Goal: Obtain resource: Download file/media

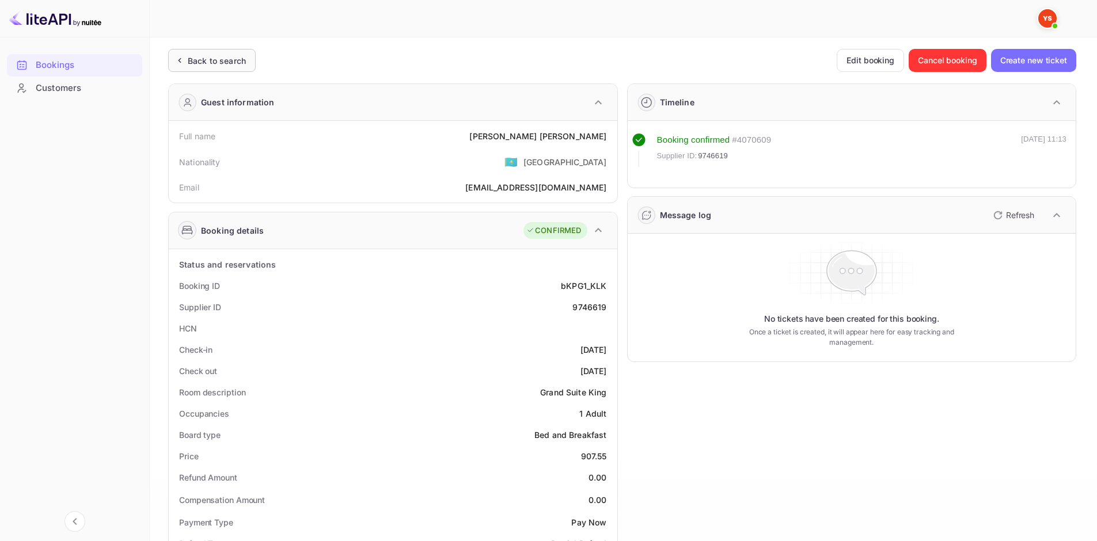
click at [245, 66] on div "Back to search" at bounding box center [217, 61] width 58 height 12
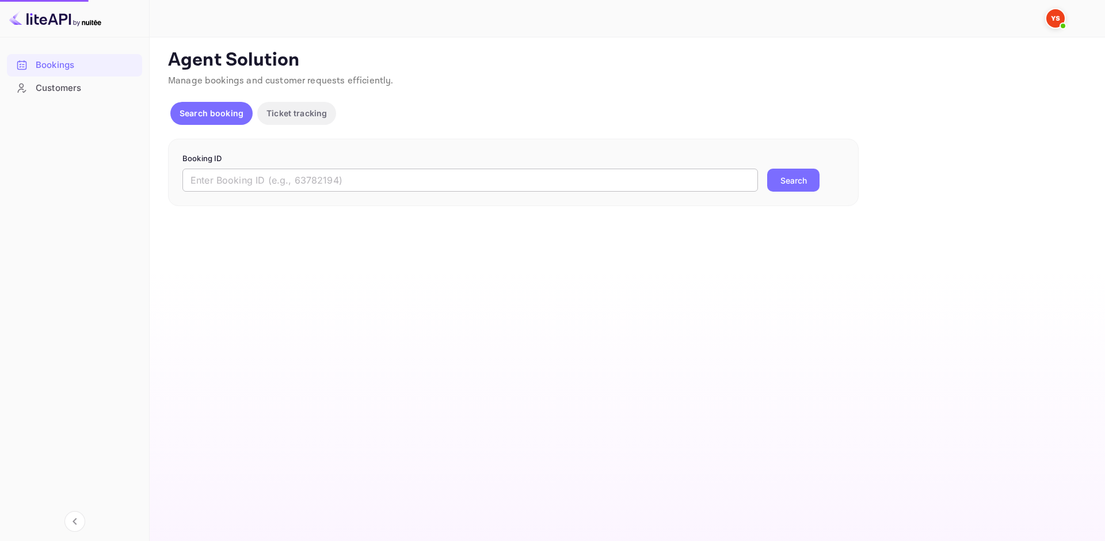
click at [279, 176] on input "text" at bounding box center [470, 180] width 576 height 23
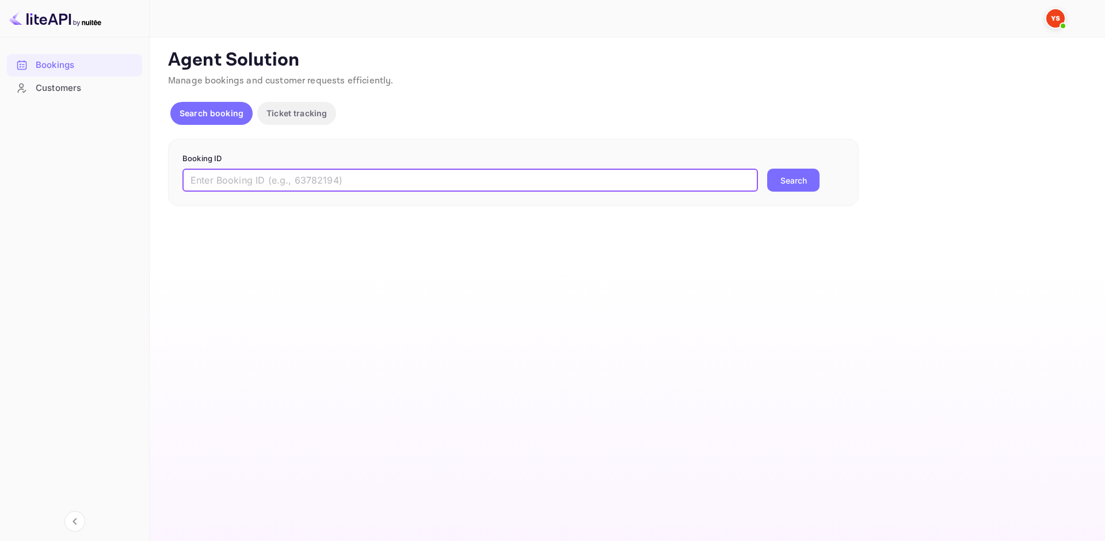
paste input "9330982"
click at [196, 174] on input "9330982" at bounding box center [470, 180] width 576 height 23
type input "9330982"
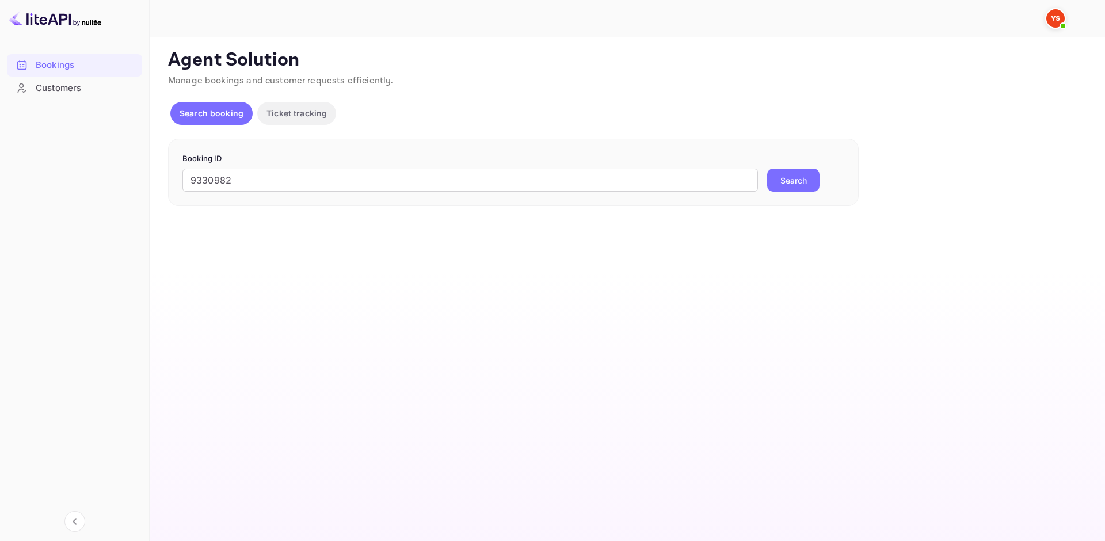
click at [802, 178] on button "Search" at bounding box center [793, 180] width 52 height 23
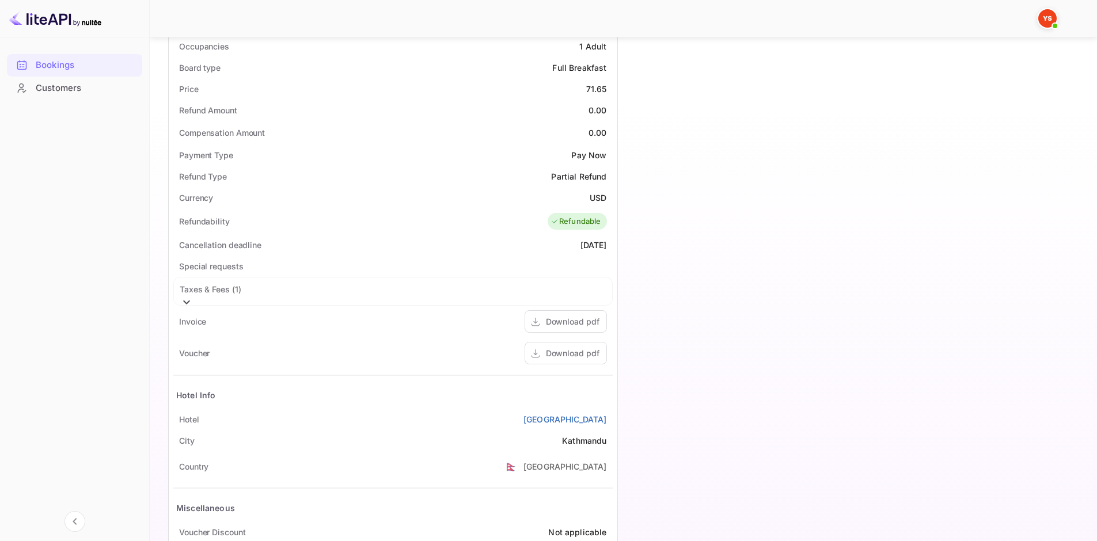
scroll to position [403, 0]
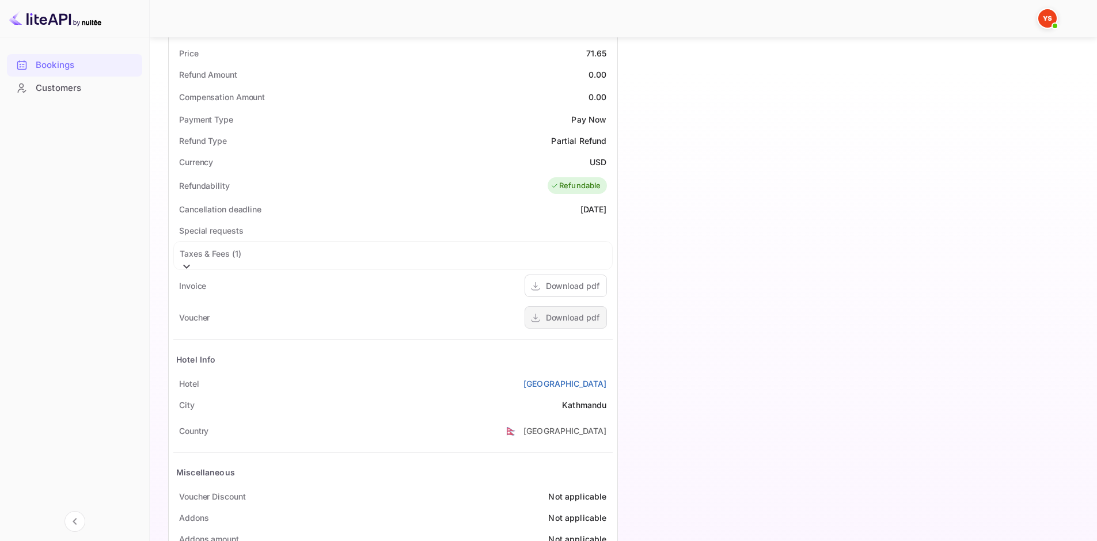
click at [587, 320] on div "Download pdf" at bounding box center [573, 317] width 54 height 12
click at [582, 319] on div "Download pdf" at bounding box center [573, 317] width 54 height 12
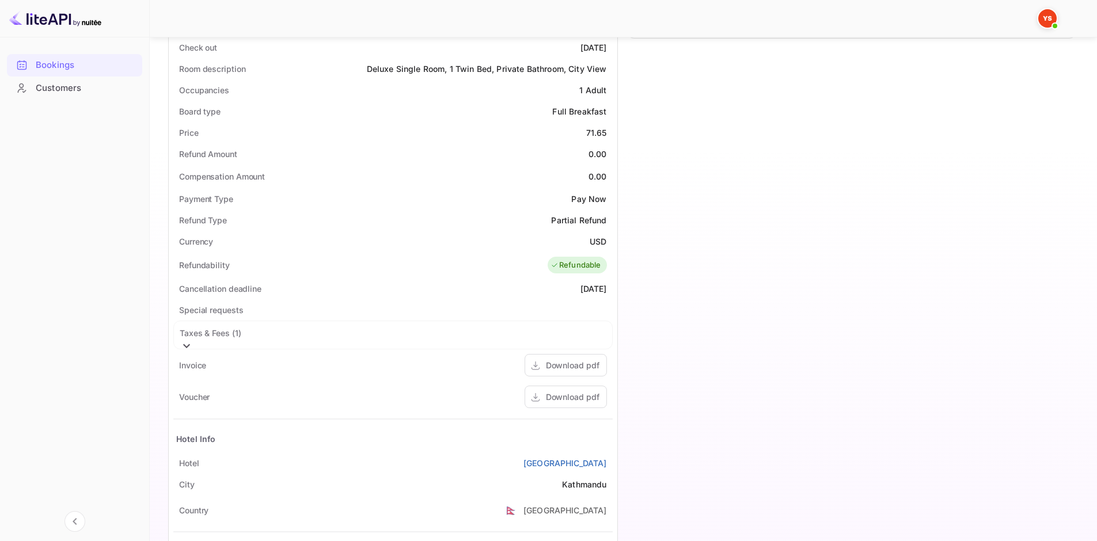
scroll to position [266, 0]
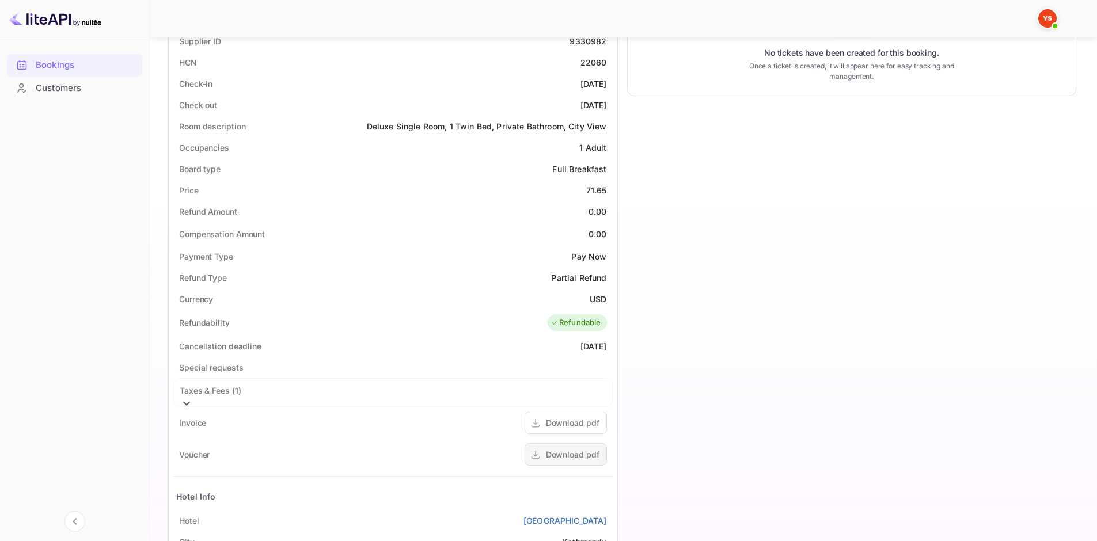
click at [584, 455] on div "Download pdf" at bounding box center [573, 454] width 54 height 12
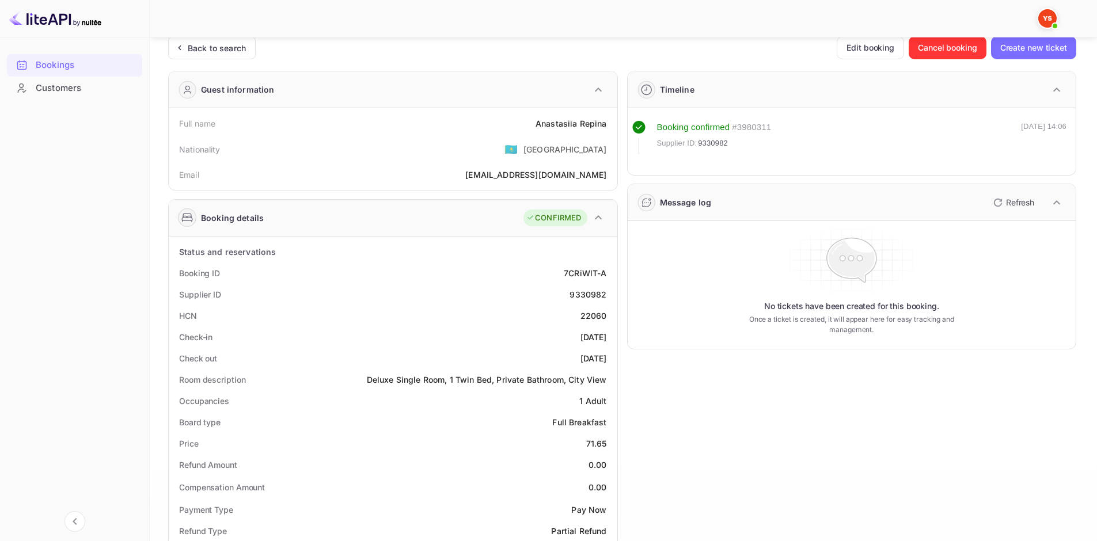
scroll to position [0, 0]
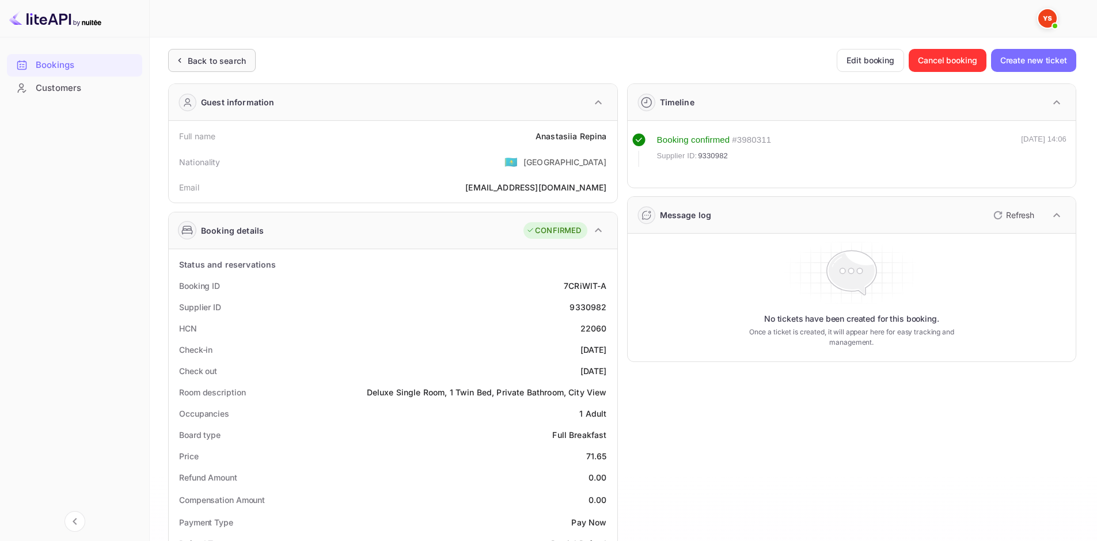
click at [249, 56] on div "Back to search" at bounding box center [211, 60] width 87 height 23
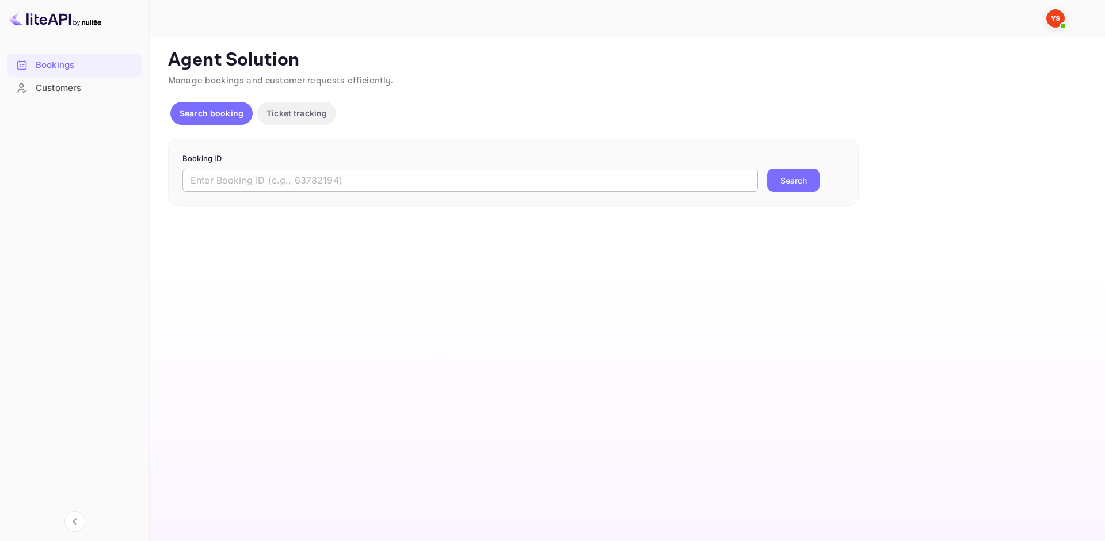
click at [275, 180] on input "text" at bounding box center [470, 180] width 576 height 23
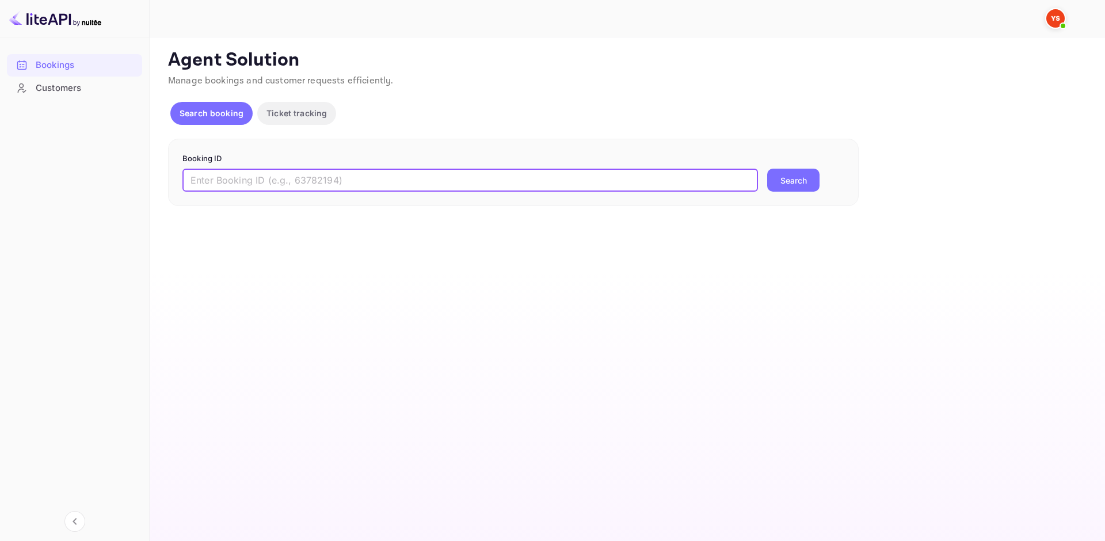
paste input "9448558"
type input "9448558"
click at [786, 182] on button "Search" at bounding box center [793, 180] width 52 height 23
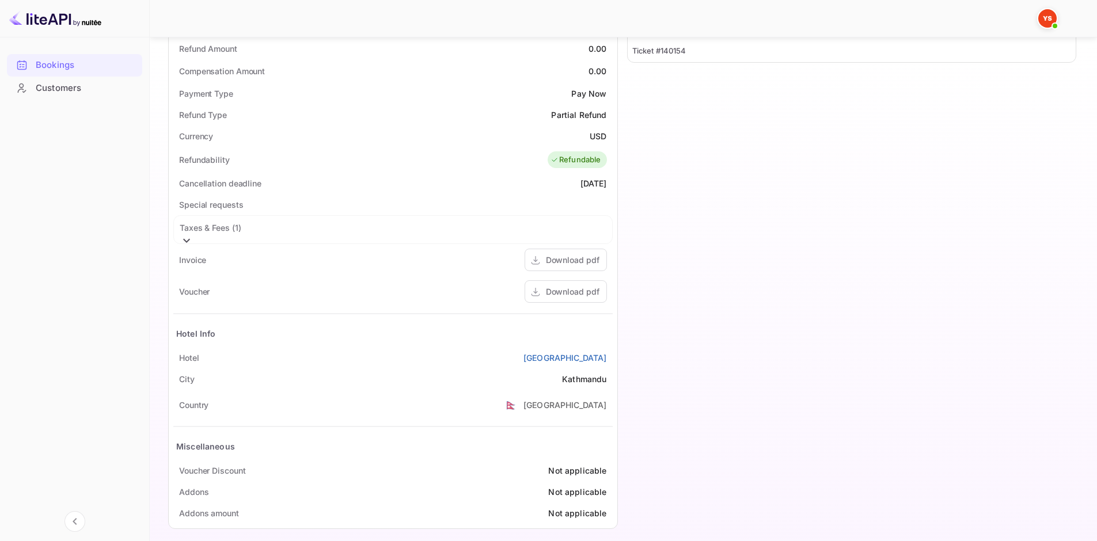
scroll to position [439, 0]
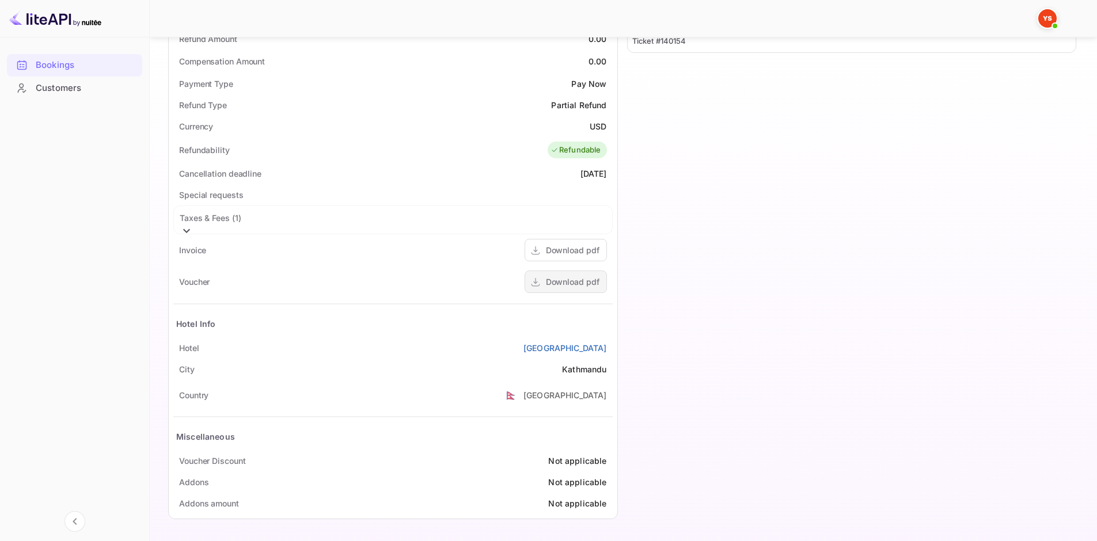
click at [572, 280] on div "Download pdf" at bounding box center [573, 282] width 54 height 12
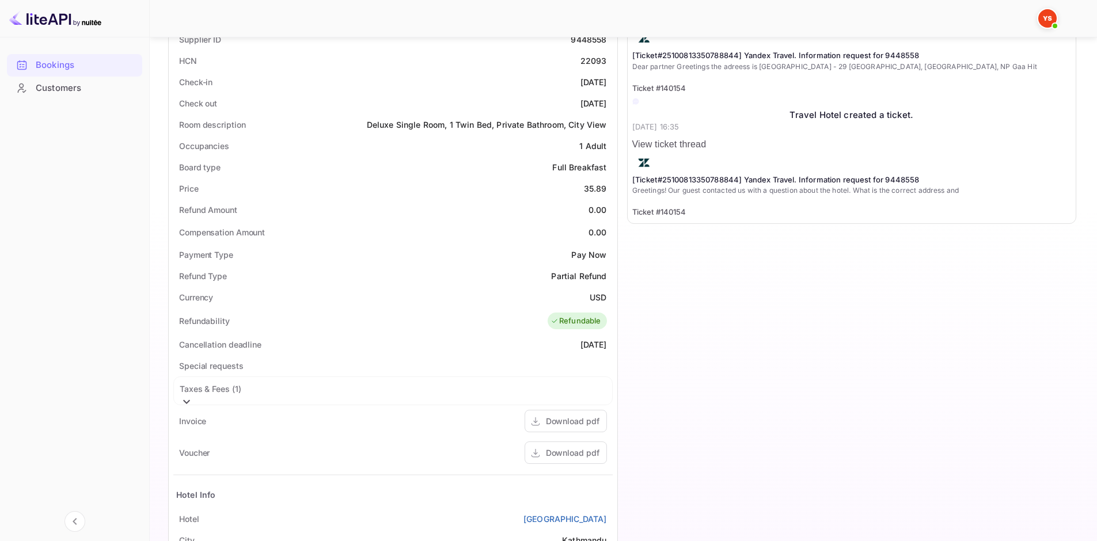
scroll to position [266, 0]
